Goal: Information Seeking & Learning: Learn about a topic

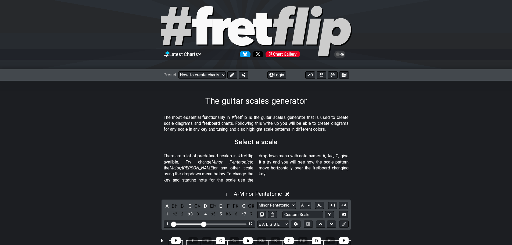
scroll to position [8, 0]
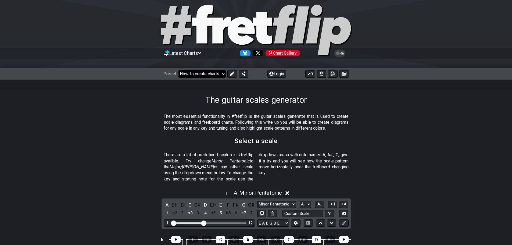
click at [209, 73] on select "Welcome to #fretflip! Initial Preset Custom Preset Minor Pentatonic Major Penta…" at bounding box center [201, 74] width 47 height 8
select select "/welcome"
select select "C"
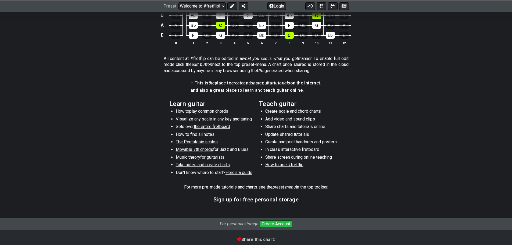
scroll to position [217, 0]
click at [198, 120] on span "Visualize any scale in any key and tuning" at bounding box center [214, 118] width 76 height 5
select select "/guitar-scales"
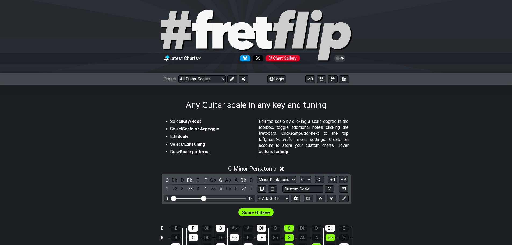
scroll to position [49, 0]
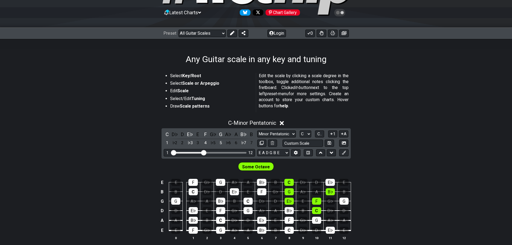
click at [289, 91] on p "Edit the scale by clicking a scale degree in the toolbox, toggle additional not…" at bounding box center [304, 91] width 90 height 36
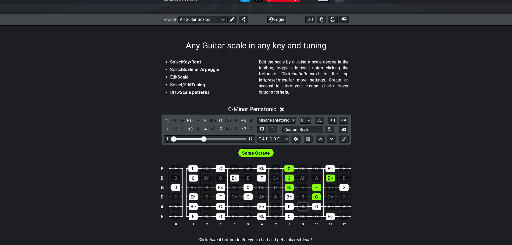
scroll to position [62, 0]
